Goal: Task Accomplishment & Management: Manage account settings

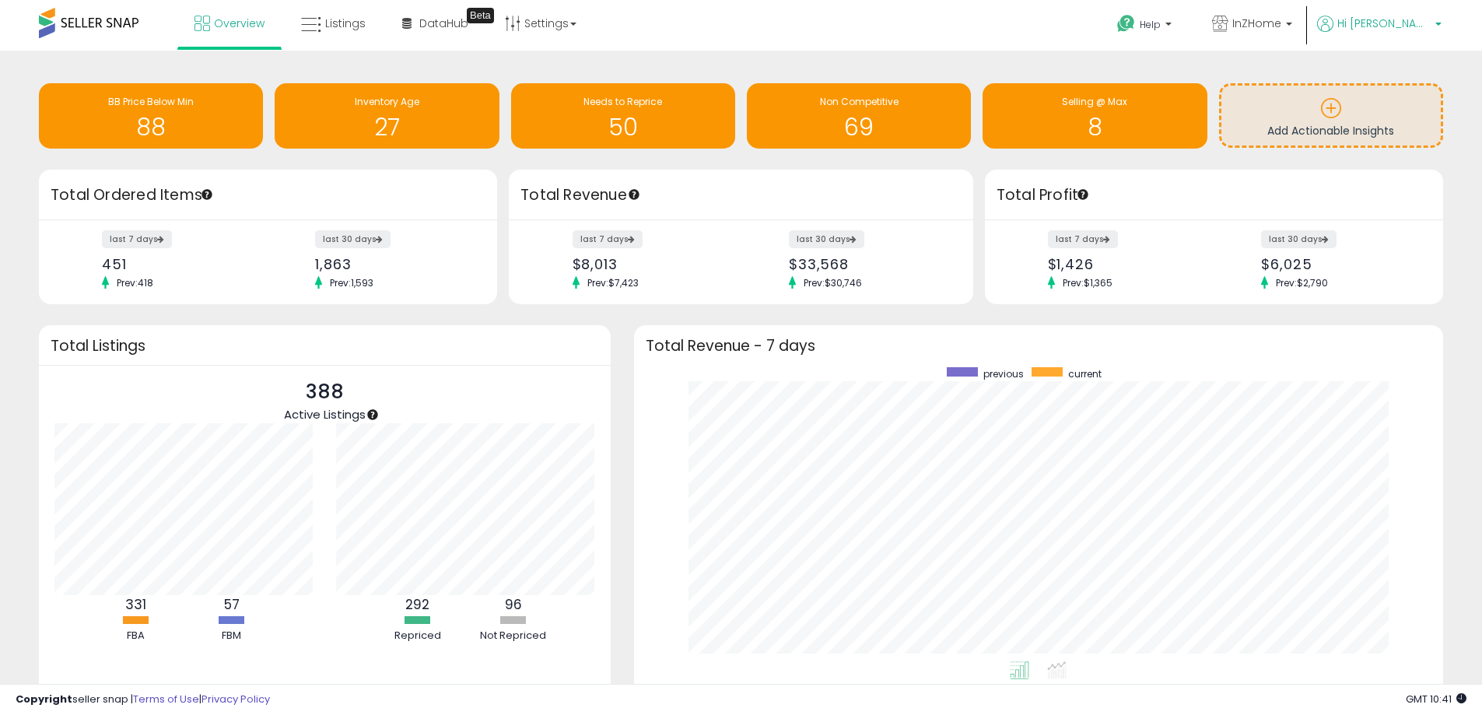
click at [1391, 27] on span "Hi [PERSON_NAME]" at bounding box center [1383, 24] width 93 height 16
click at [1396, 82] on link "Account" at bounding box center [1405, 82] width 41 height 15
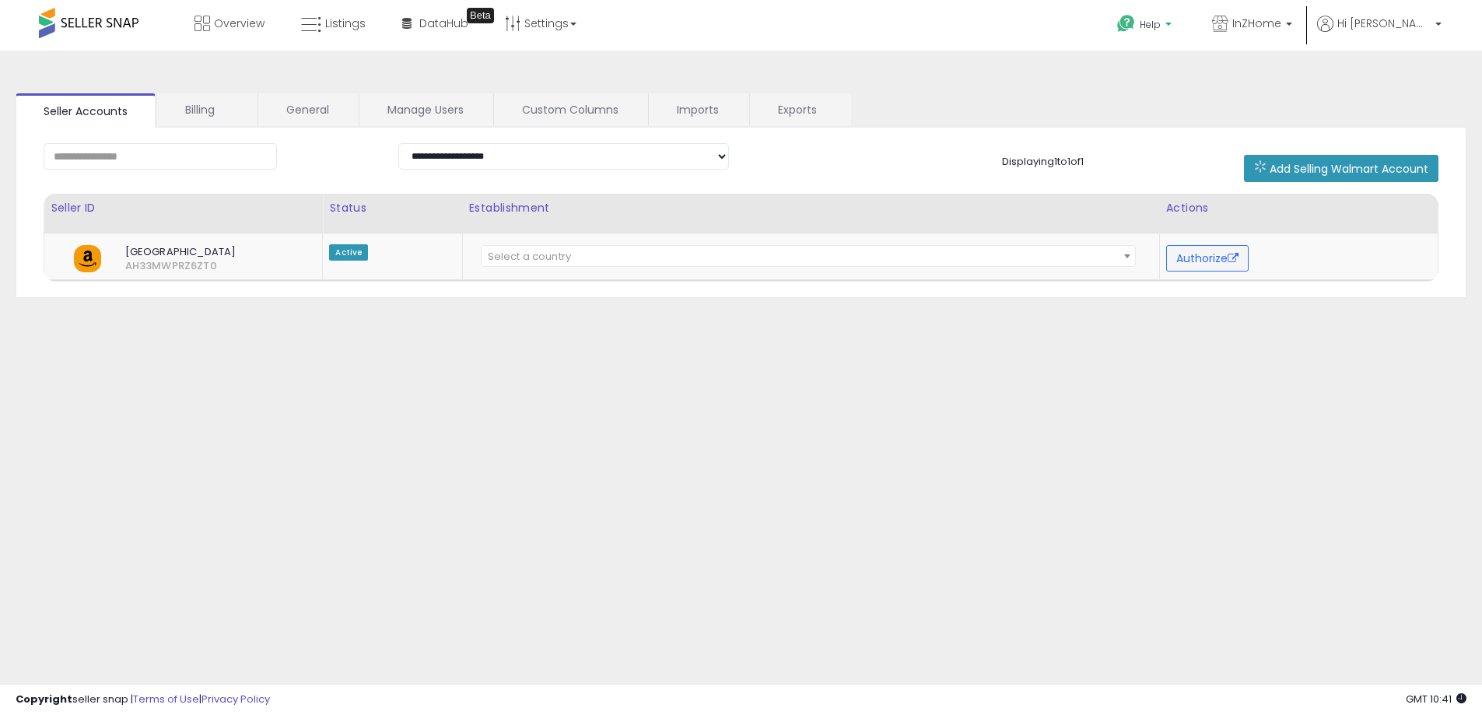
click at [1161, 30] on span "Help" at bounding box center [1150, 24] width 21 height 13
click at [1281, 25] on span "InZHome" at bounding box center [1256, 24] width 49 height 16
click at [1390, 26] on p "Hi [PERSON_NAME]" at bounding box center [1379, 25] width 124 height 19
click at [1391, 86] on link "Account" at bounding box center [1405, 82] width 41 height 15
click at [307, 105] on link "General" at bounding box center [307, 109] width 99 height 33
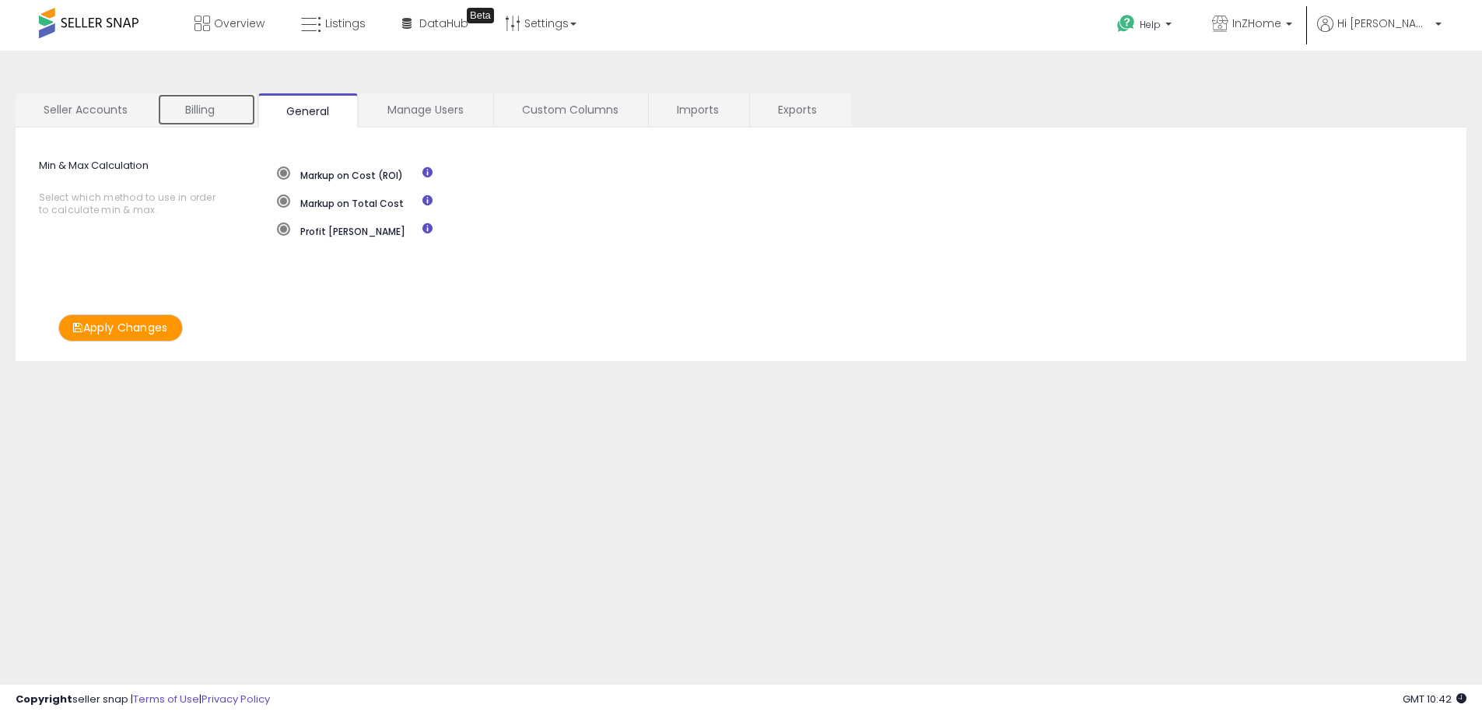
click at [223, 107] on link "Billing" at bounding box center [206, 109] width 99 height 33
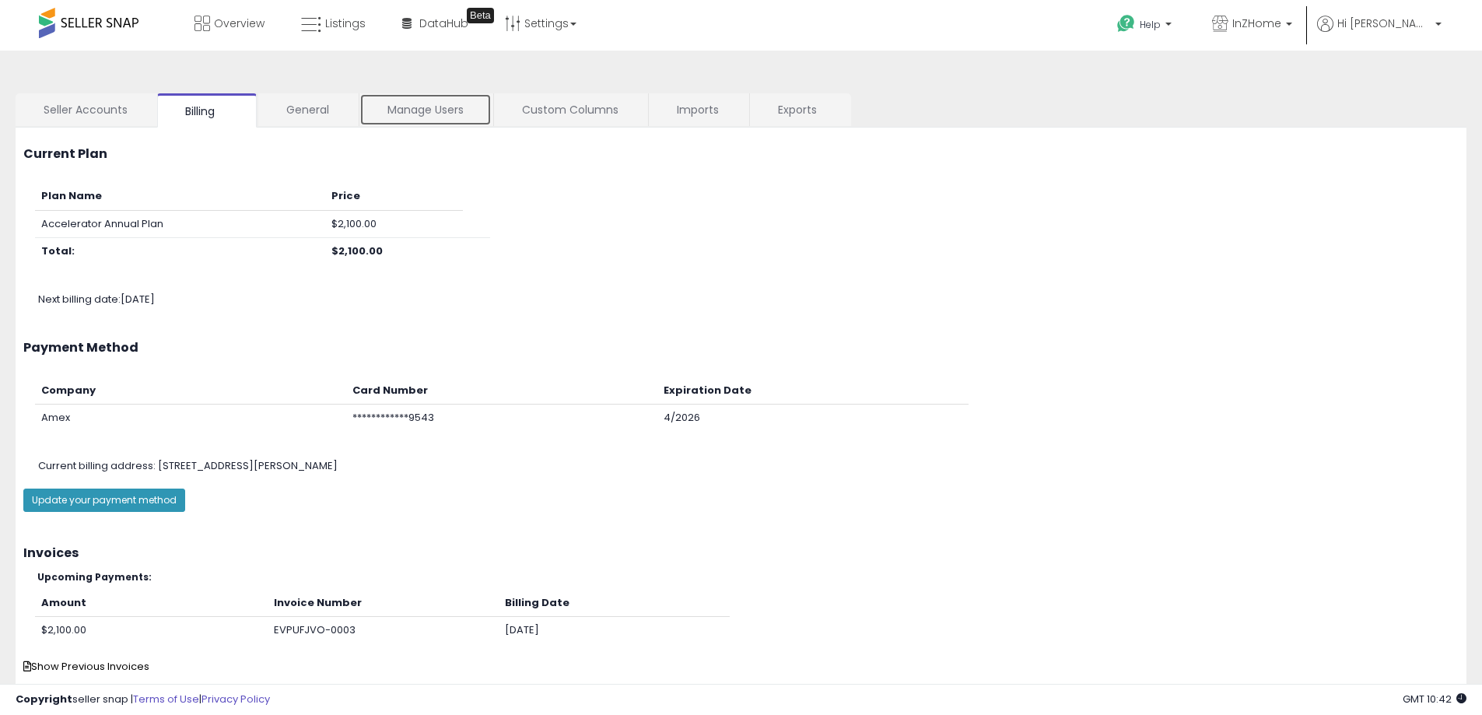
click at [427, 119] on link "Manage Users" at bounding box center [425, 109] width 132 height 33
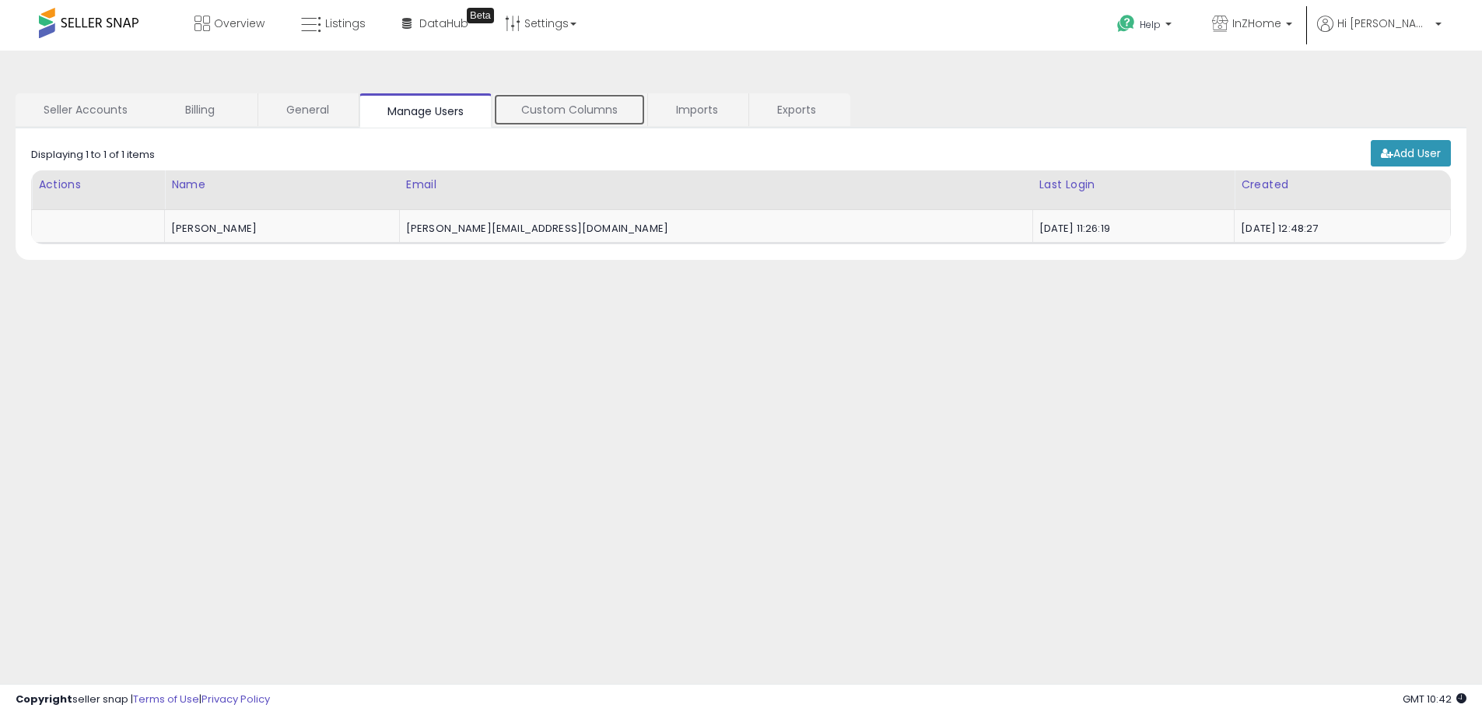
click at [563, 117] on link "Custom Columns" at bounding box center [569, 109] width 152 height 33
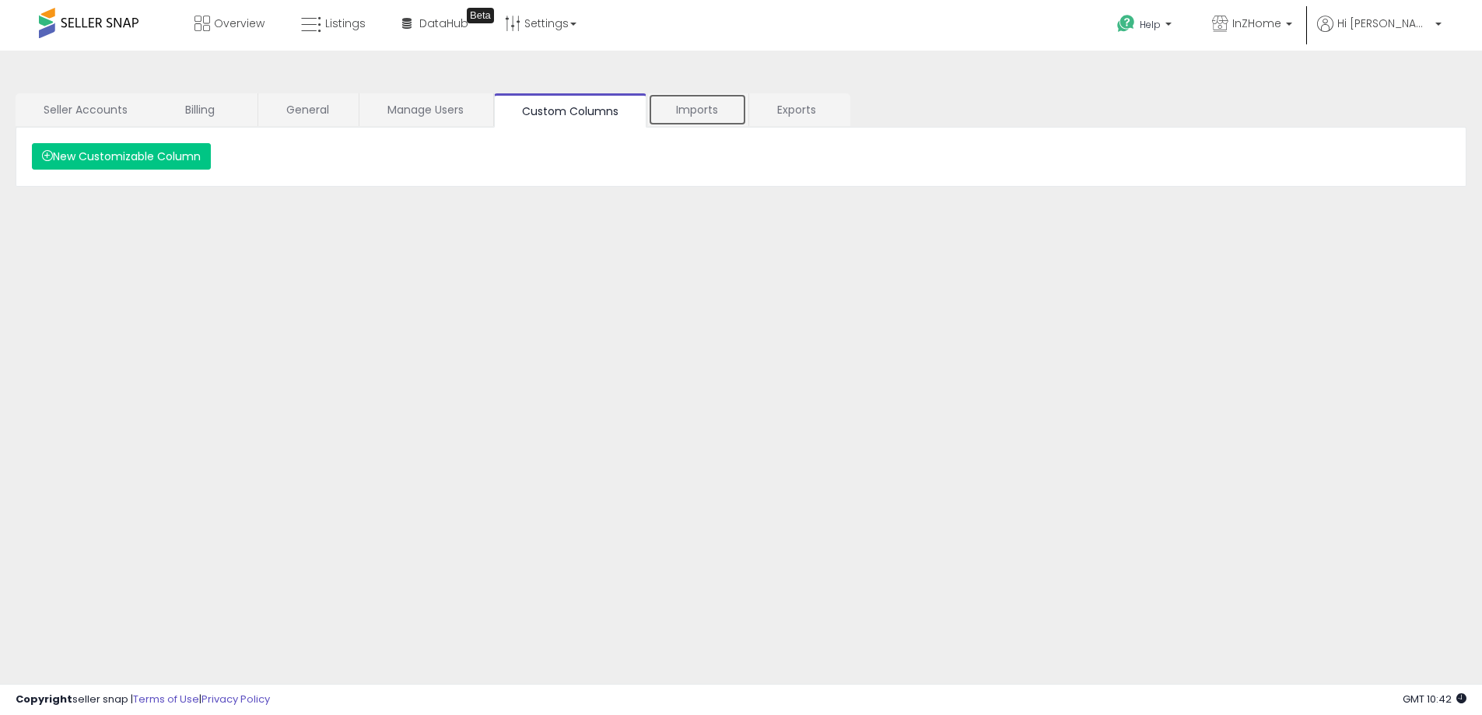
click at [676, 117] on link "Imports" at bounding box center [697, 109] width 99 height 33
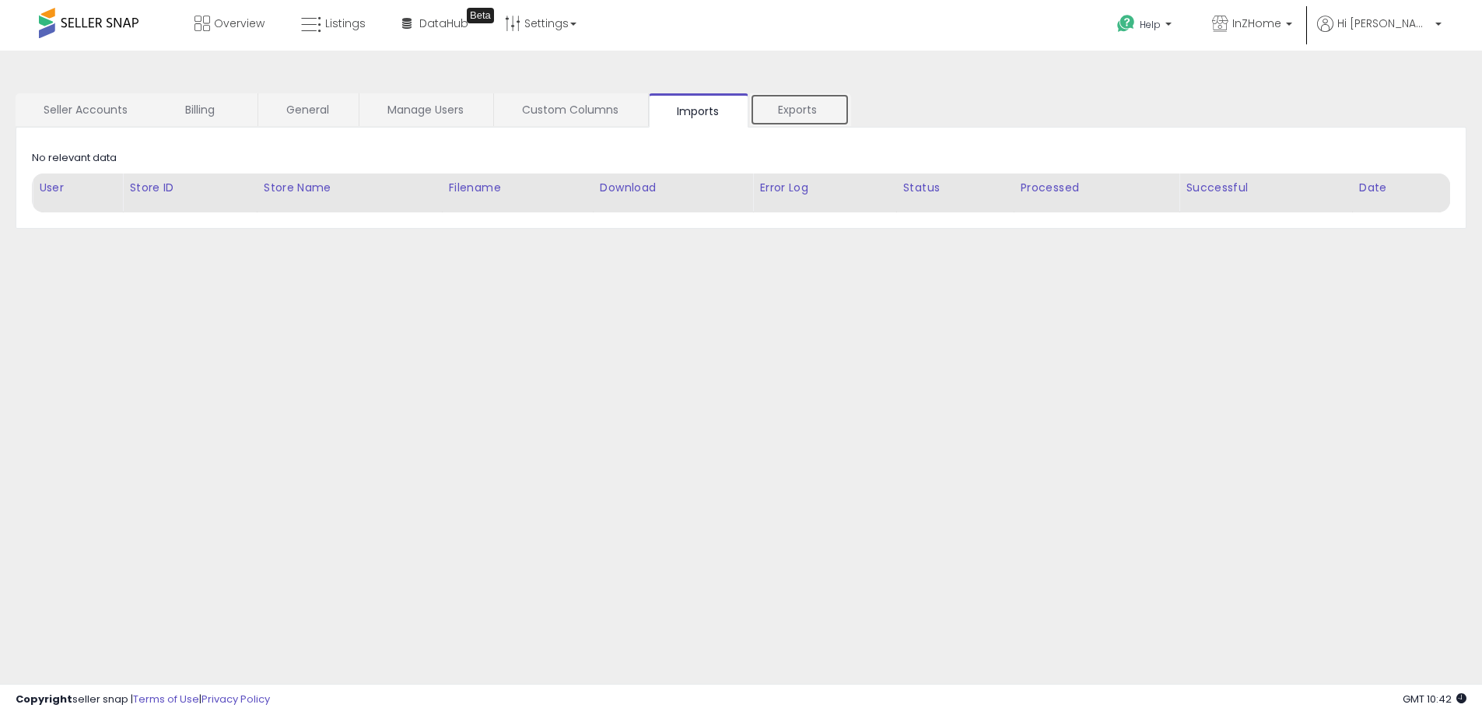
click at [792, 110] on link "Exports" at bounding box center [800, 109] width 100 height 33
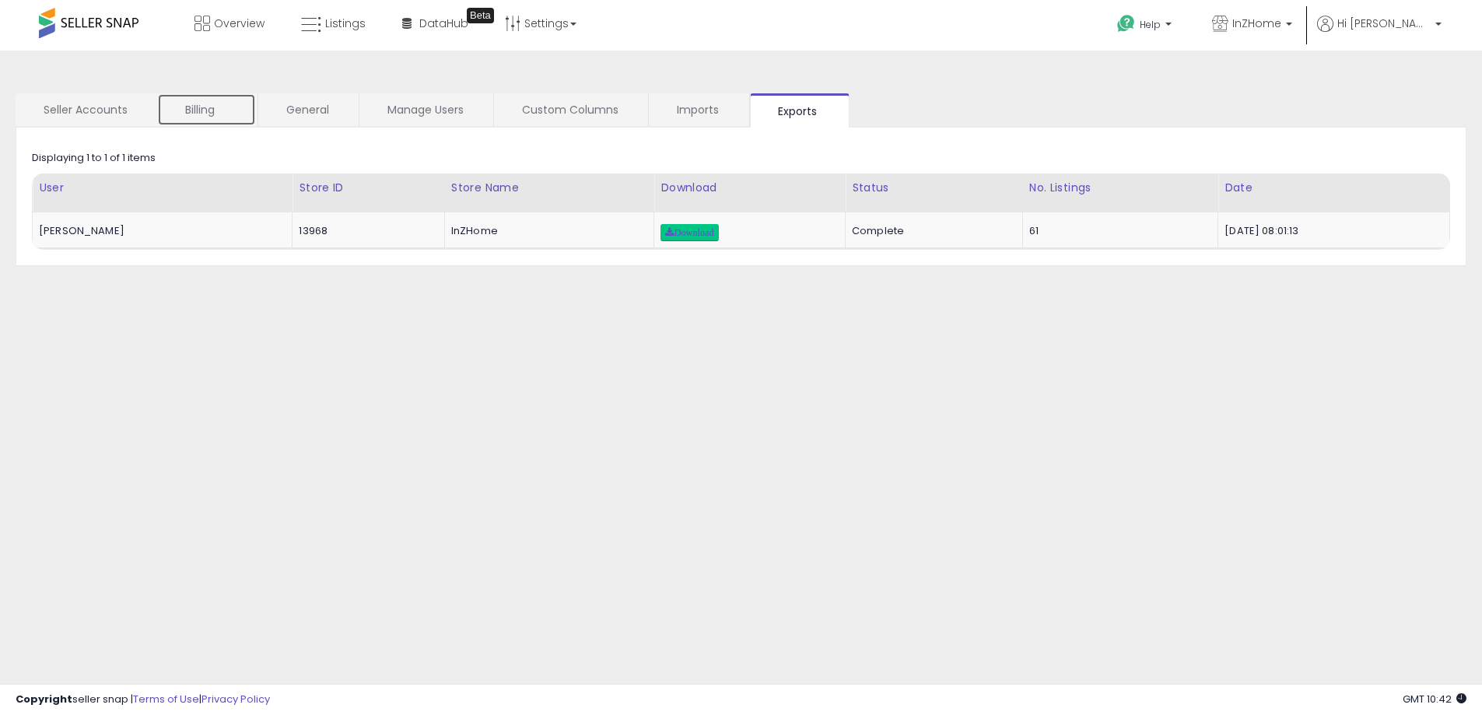
click at [220, 111] on link "Billing" at bounding box center [206, 109] width 99 height 33
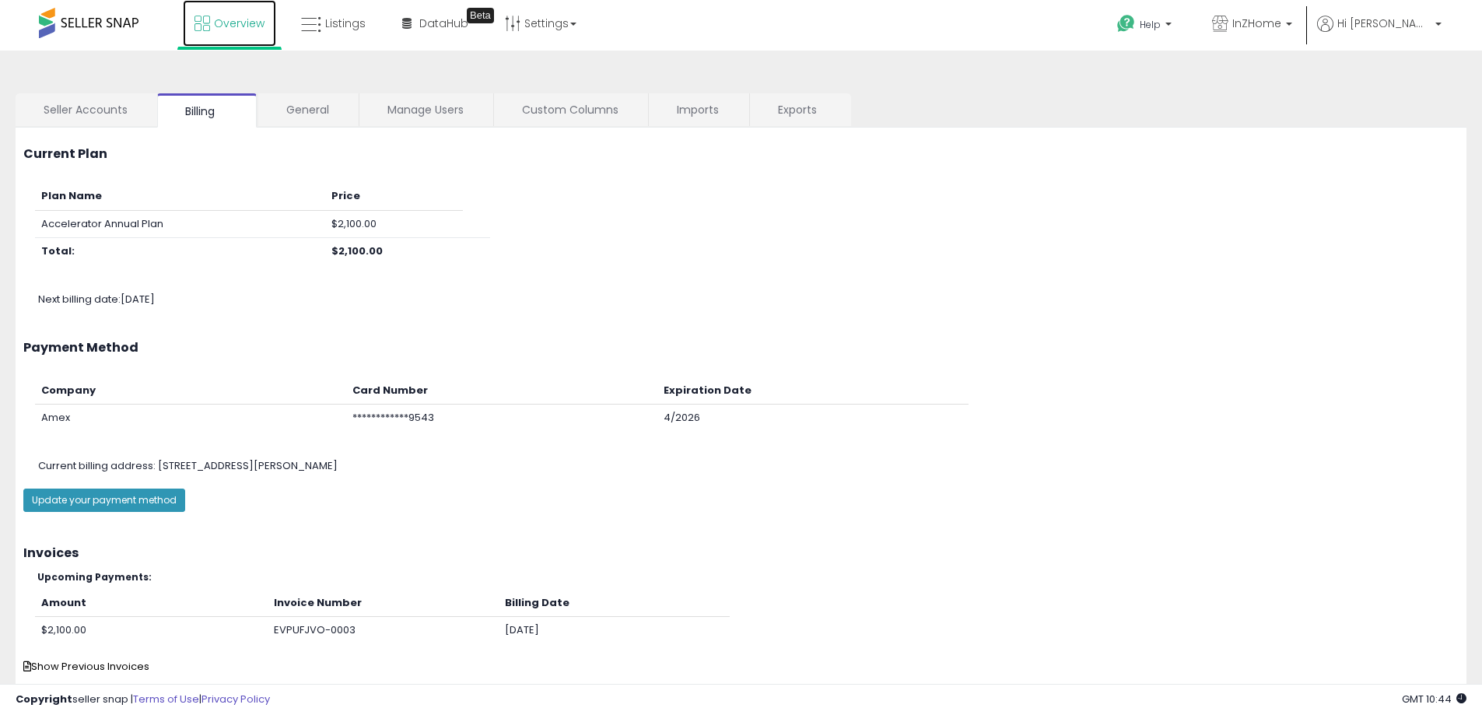
click at [240, 23] on span "Overview" at bounding box center [239, 24] width 51 height 16
